Goal: Contribute content

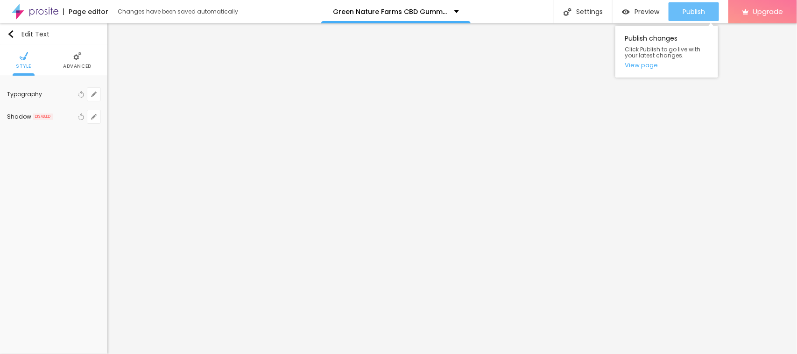
click at [693, 11] on span "Publish" at bounding box center [693, 11] width 22 height 7
click at [698, 10] on span "Publish" at bounding box center [693, 11] width 22 height 7
click at [644, 64] on link "View page" at bounding box center [667, 65] width 84 height 6
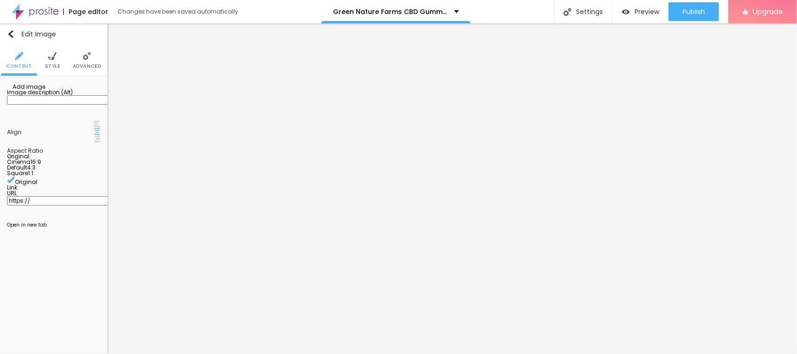
click at [45, 91] on span "Add image" at bounding box center [26, 87] width 38 height 8
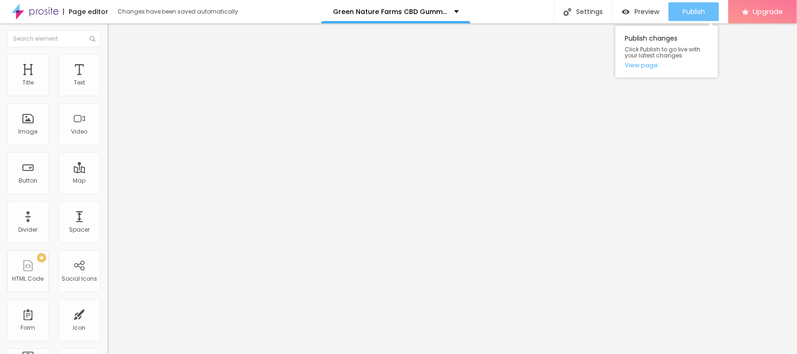
click at [692, 10] on span "Publish" at bounding box center [693, 11] width 22 height 7
click at [648, 66] on link "View page" at bounding box center [667, 65] width 84 height 6
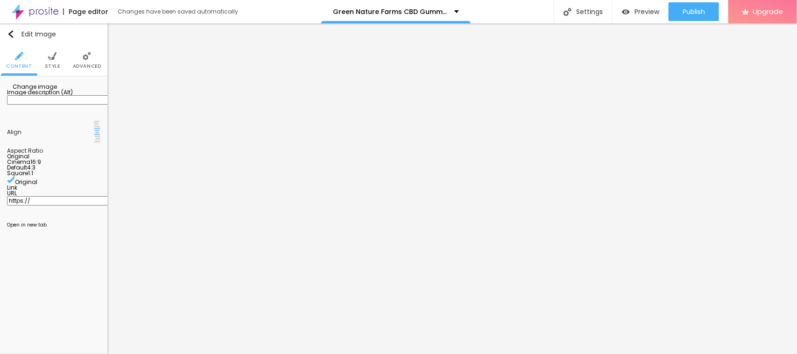
click at [57, 205] on input "https://" at bounding box center [63, 200] width 112 height 9
paste input "[DOMAIN_NAME][URL]"
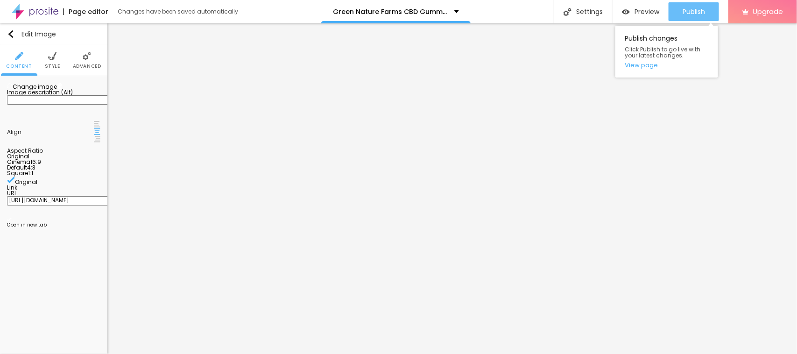
type input "[URL][DOMAIN_NAME]"
click at [682, 13] on span "Publish" at bounding box center [693, 11] width 22 height 7
click at [647, 66] on link "View page" at bounding box center [667, 65] width 84 height 6
